Goal: Information Seeking & Learning: Learn about a topic

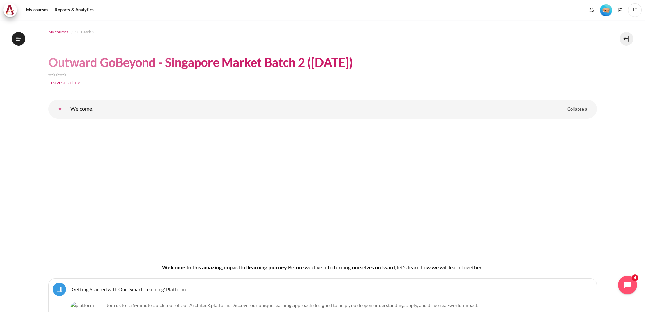
click at [57, 33] on span "My courses" at bounding box center [58, 32] width 20 height 6
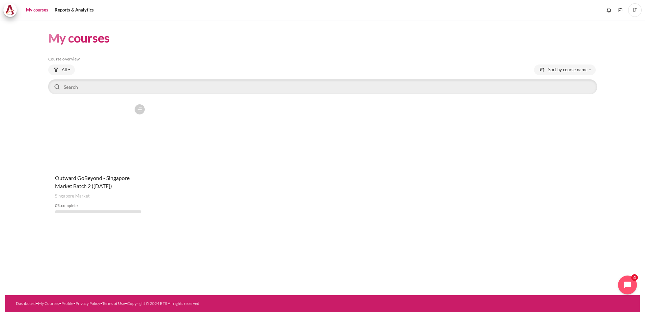
click at [104, 132] on figure "Content" at bounding box center [98, 134] width 100 height 67
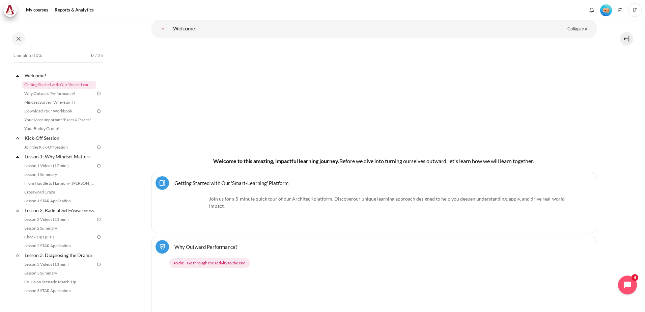
scroll to position [169, 0]
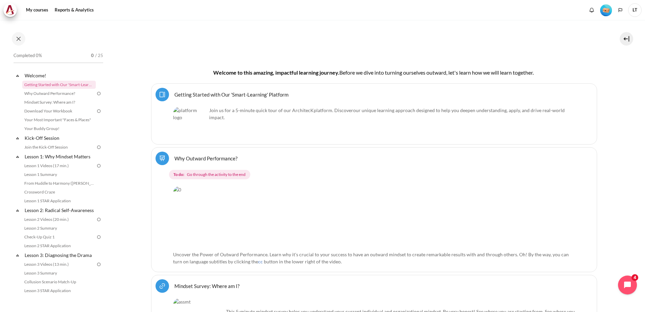
click at [174, 93] on link "Getting Started with Our 'Smart-Learning' Platform Page" at bounding box center [231, 94] width 114 height 6
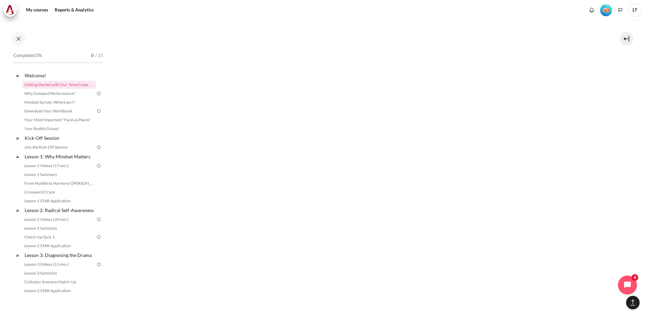
scroll to position [438, 0]
click at [48, 146] on link "Join the Kick-Off Session" at bounding box center [59, 147] width 74 height 8
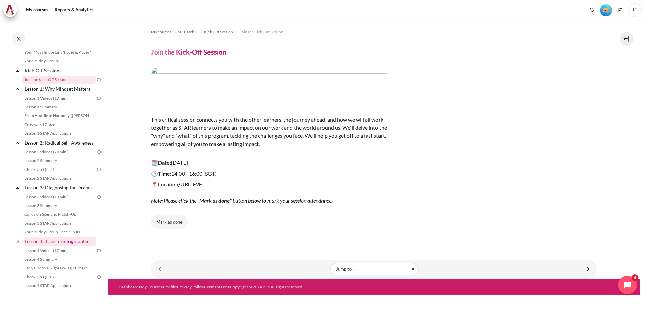
scroll to position [202, 0]
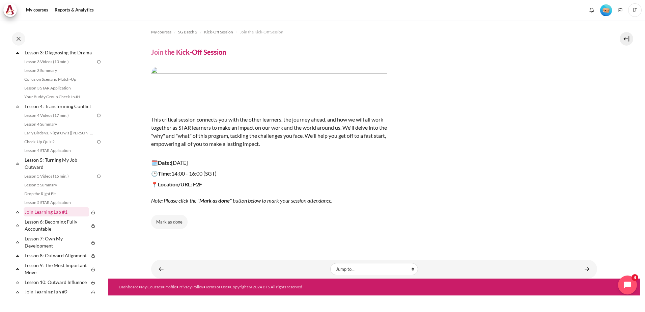
click at [53, 216] on link "Join Learning Lab #1" at bounding box center [56, 211] width 65 height 9
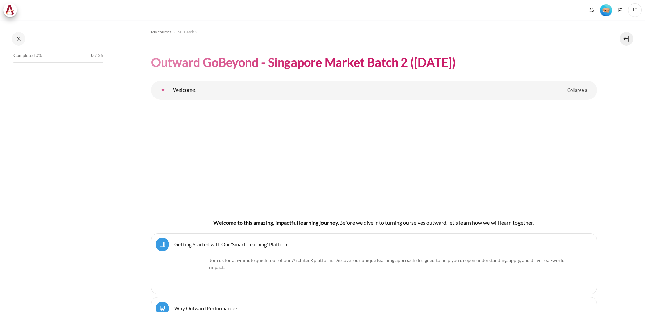
scroll to position [4089, 0]
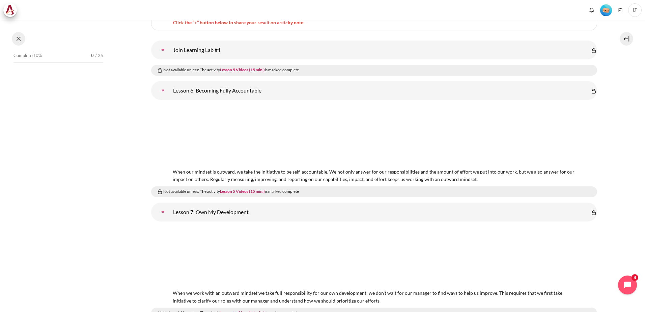
click at [17, 36] on button at bounding box center [18, 38] width 13 height 13
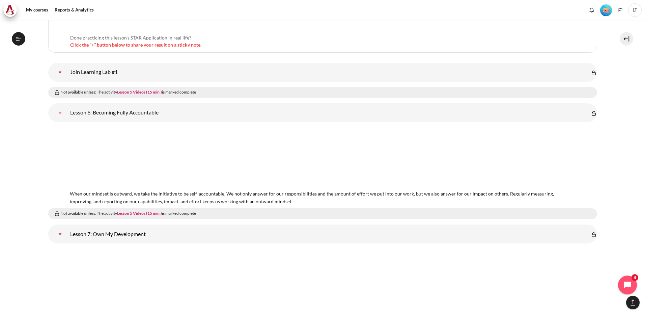
scroll to position [338, 0]
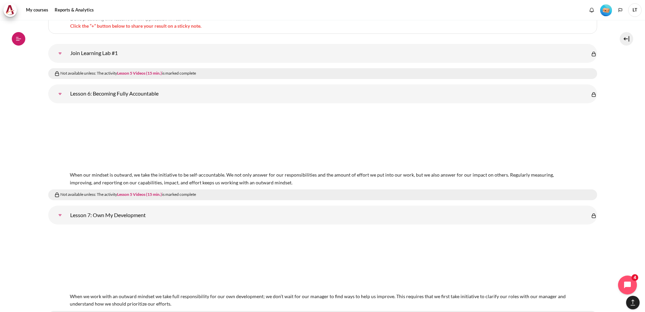
click at [13, 40] on button "Open course index" at bounding box center [18, 38] width 13 height 13
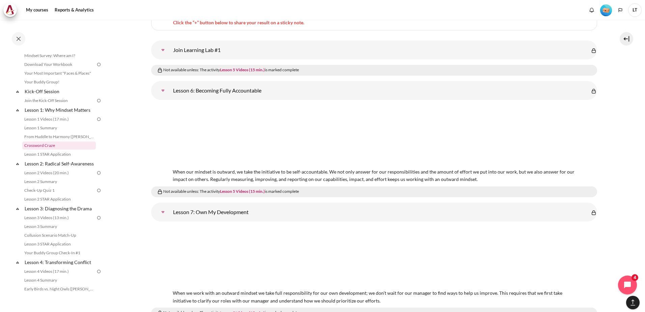
scroll to position [35, 0]
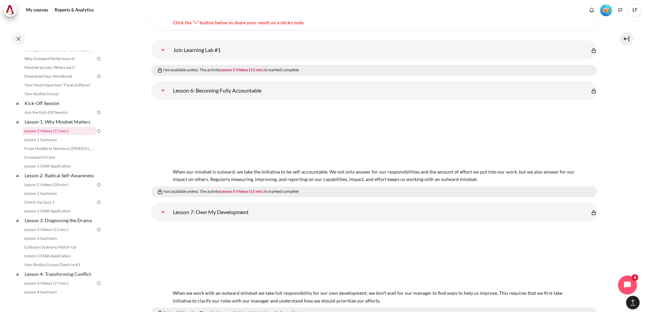
click at [56, 131] on link "Lesson 1 Videos (17 min.)" at bounding box center [59, 131] width 74 height 8
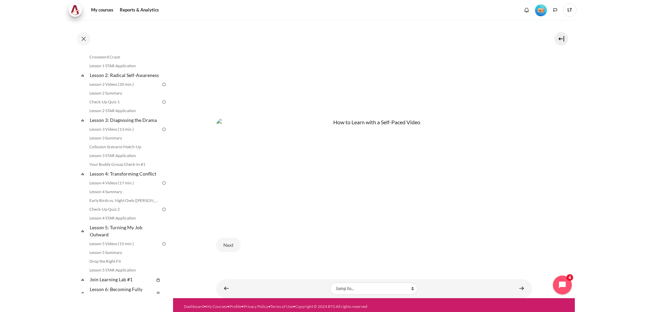
scroll to position [371, 0]
